Goal: Task Accomplishment & Management: Use online tool/utility

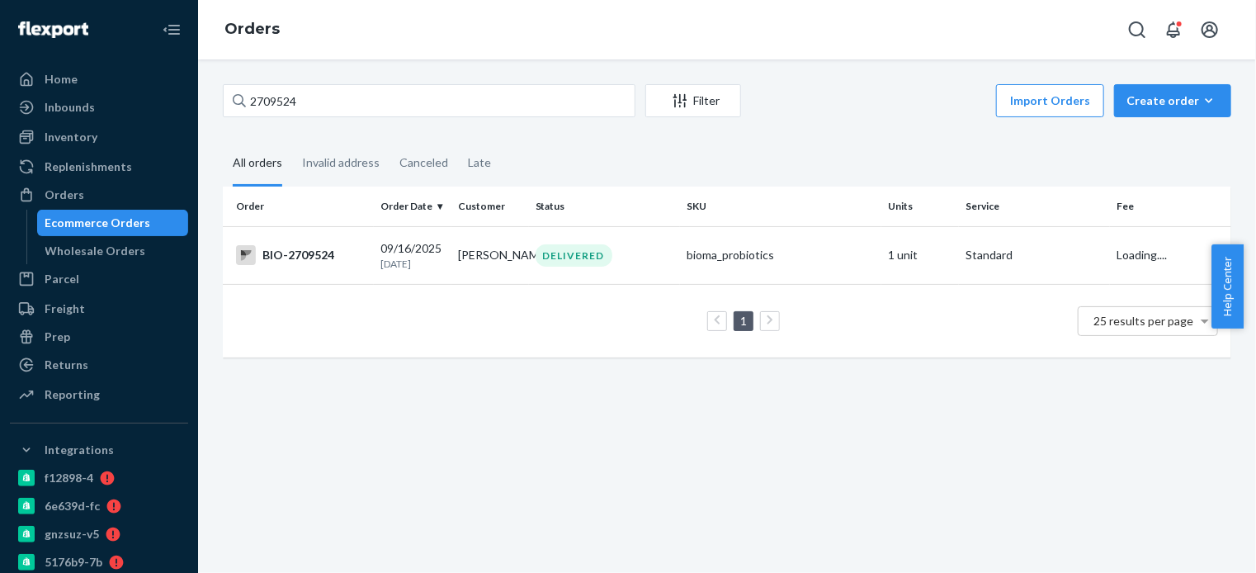
drag, startPoint x: 0, startPoint y: 0, endPoint x: 351, endPoint y: 95, distance: 363.2
click at [351, 95] on input "2709524" at bounding box center [429, 100] width 413 height 33
click at [321, 256] on div "BIO-2709524" at bounding box center [301, 255] width 131 height 20
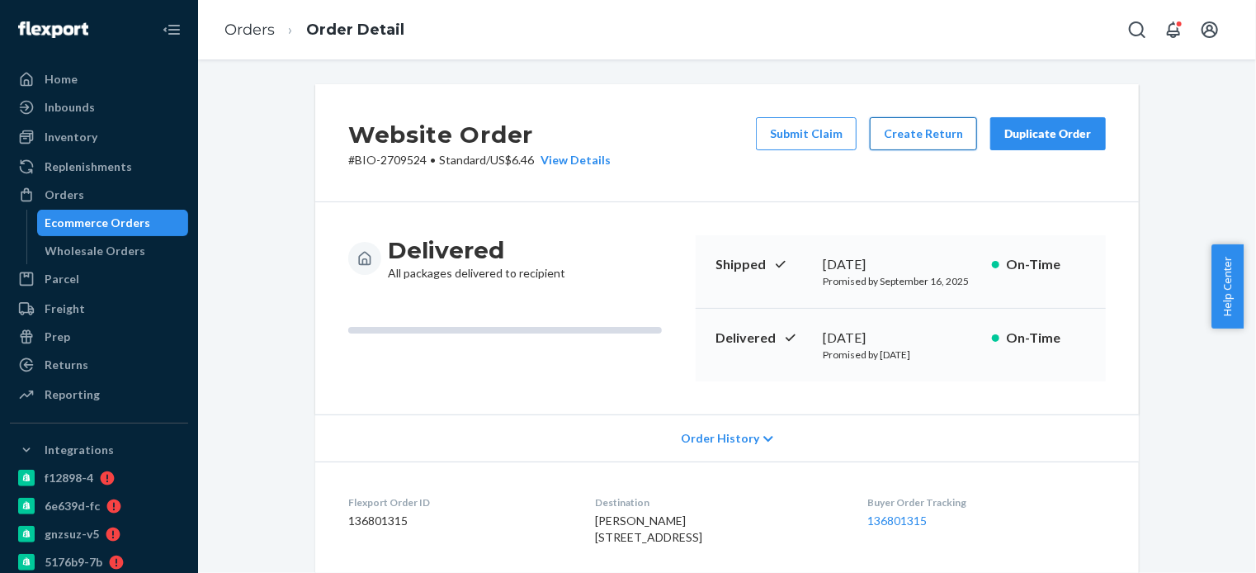
click at [921, 131] on button "Create Return" at bounding box center [923, 133] width 107 height 33
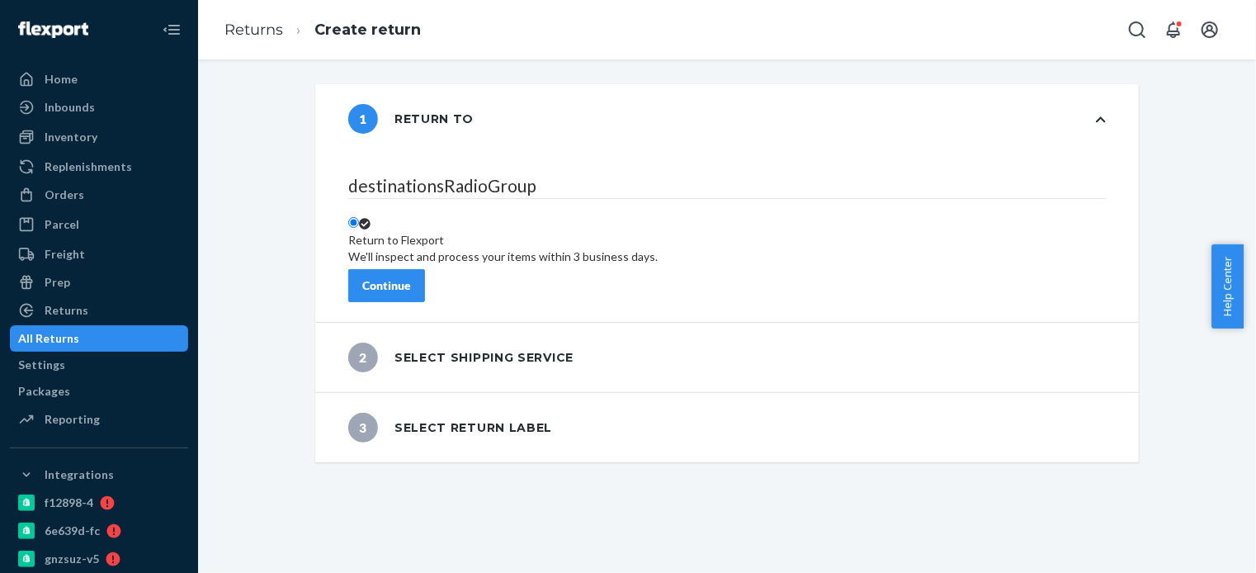
click at [411, 277] on div "Continue" at bounding box center [386, 285] width 49 height 17
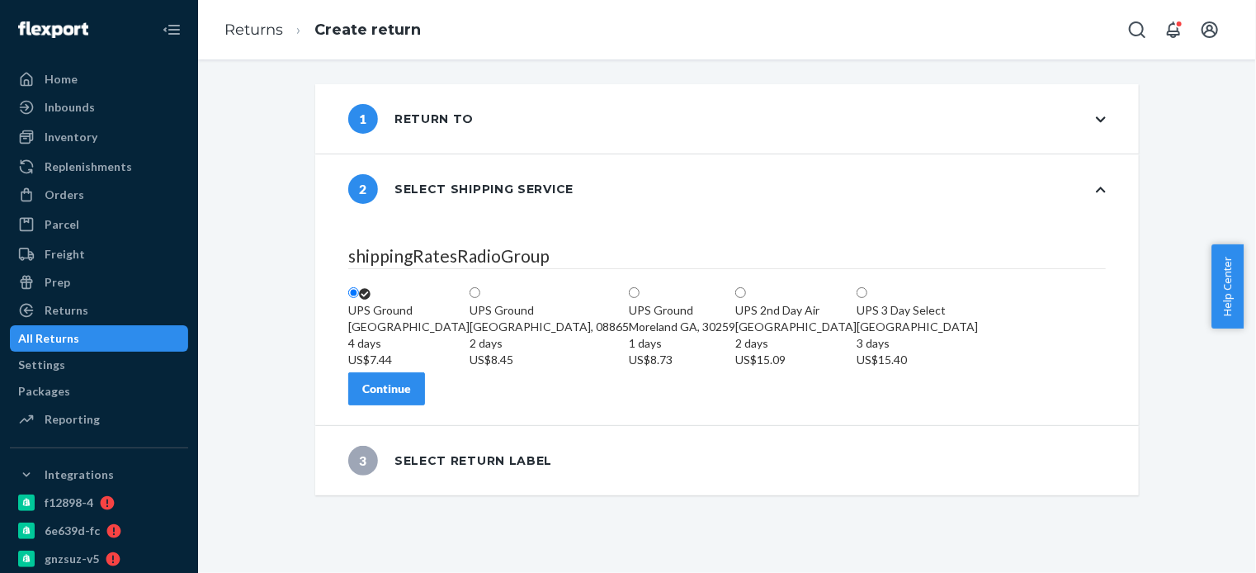
click at [411, 397] on div "Continue" at bounding box center [386, 388] width 49 height 17
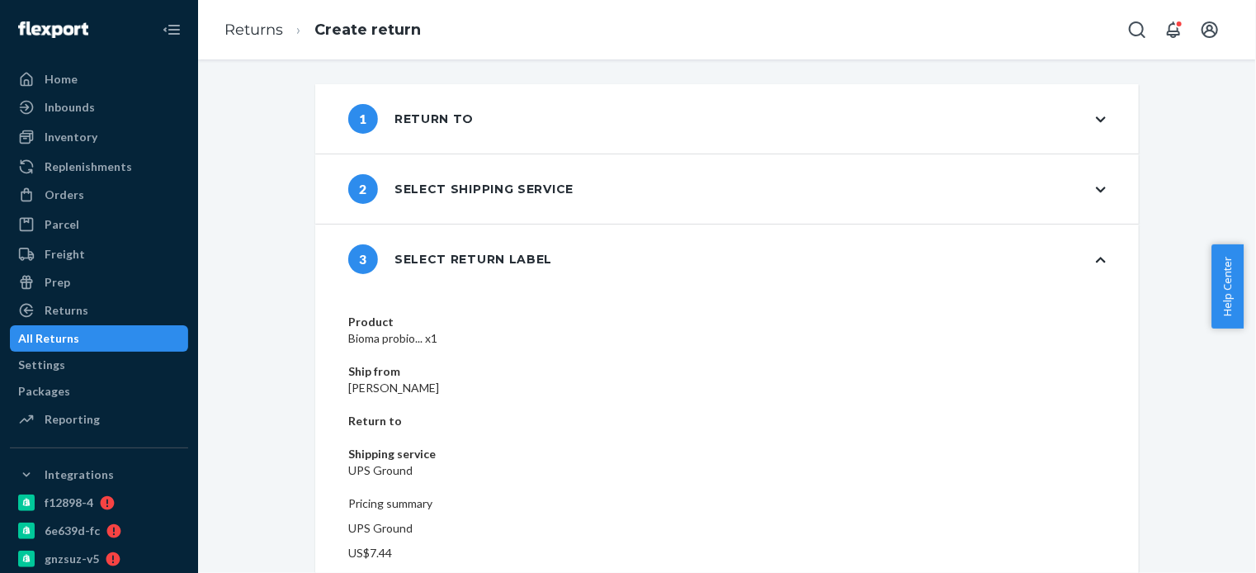
scroll to position [30, 0]
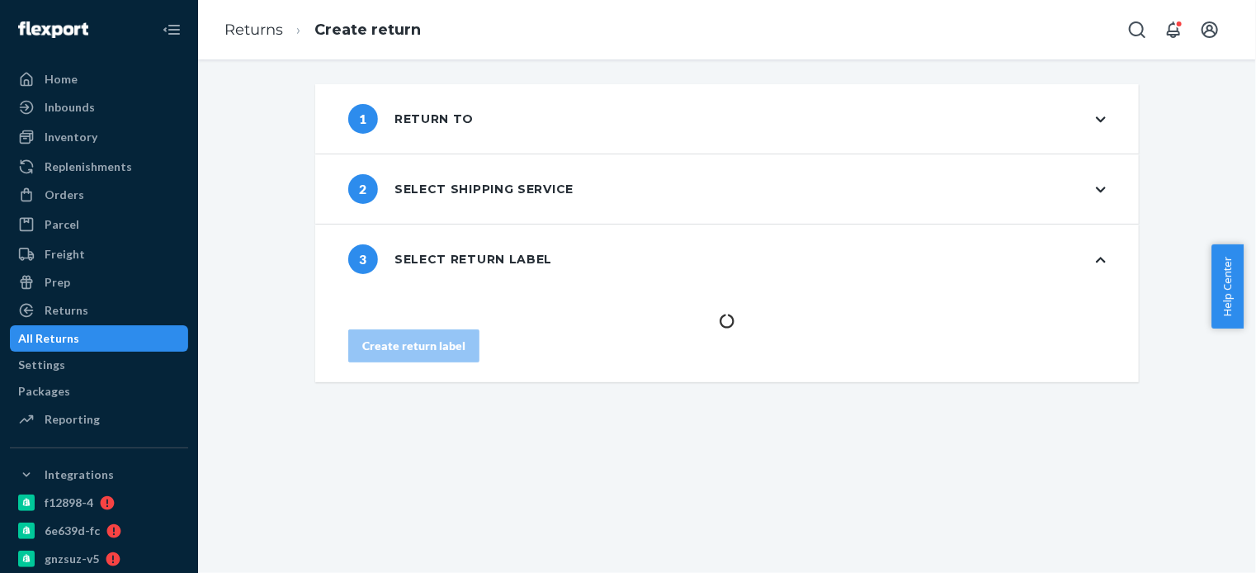
scroll to position [0, 0]
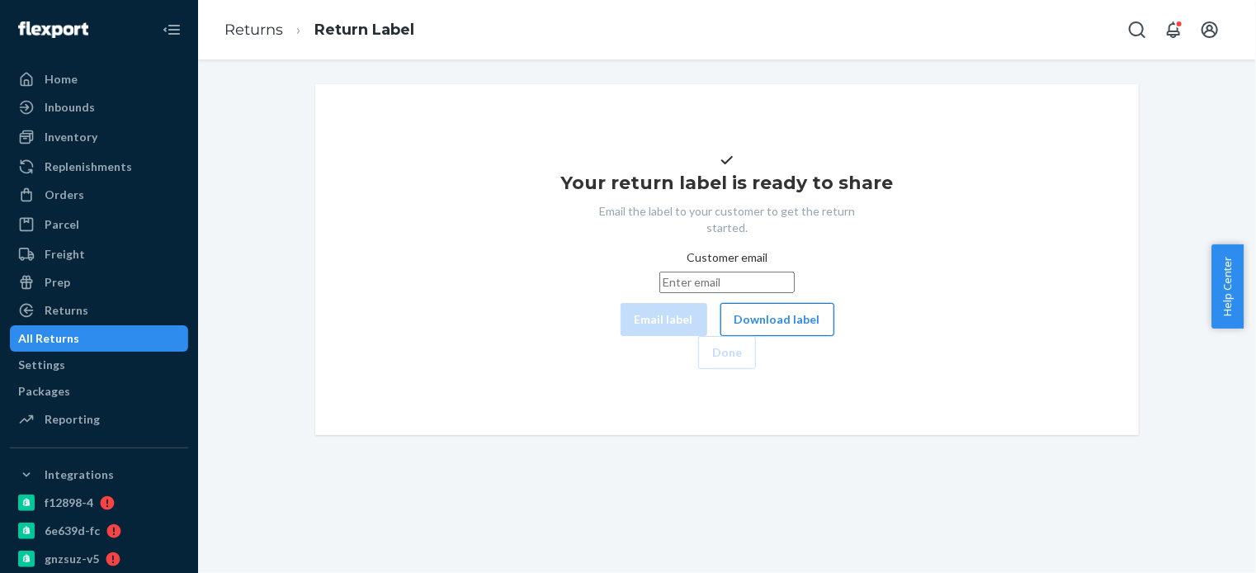
click at [720, 336] on button "Download label" at bounding box center [777, 319] width 114 height 33
